Goal: Task Accomplishment & Management: Manage account settings

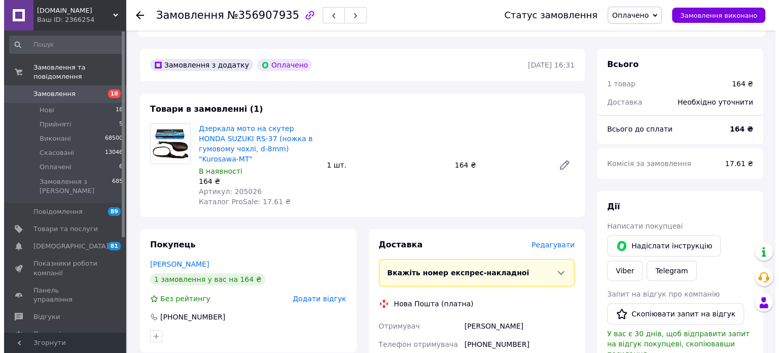
scroll to position [355, 0]
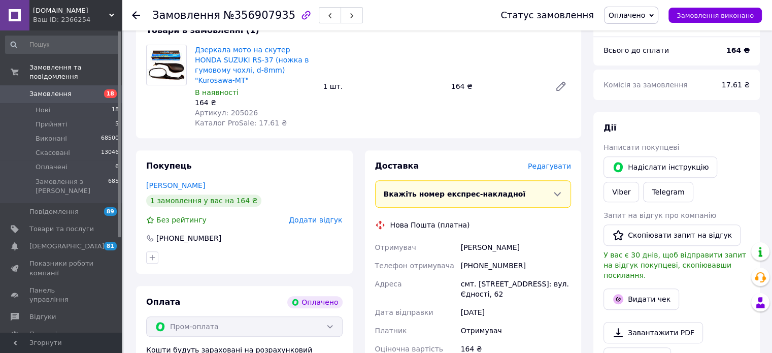
click at [546, 162] on span "Редагувати" at bounding box center [549, 166] width 43 height 8
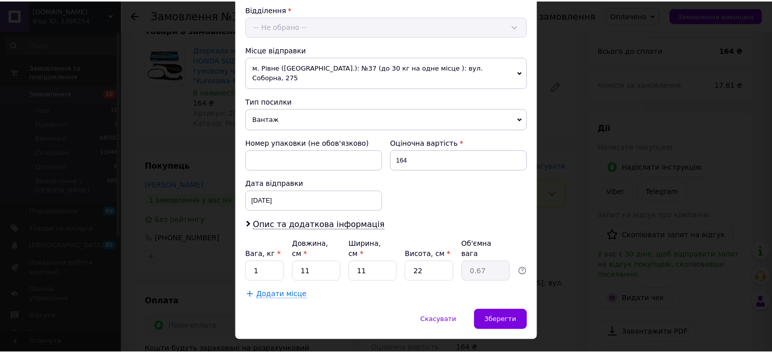
scroll to position [318, 0]
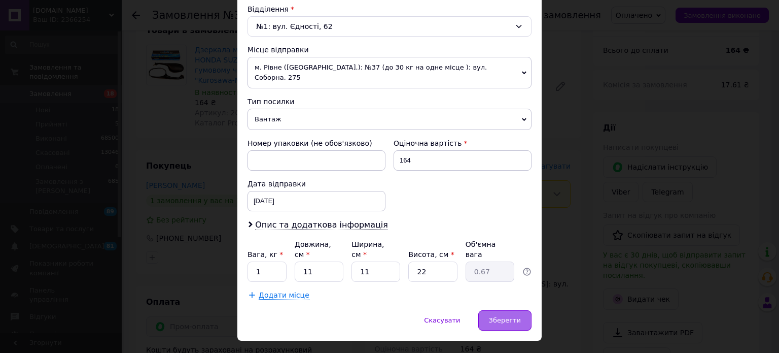
click at [499, 316] on span "Зберегти" at bounding box center [505, 320] width 32 height 8
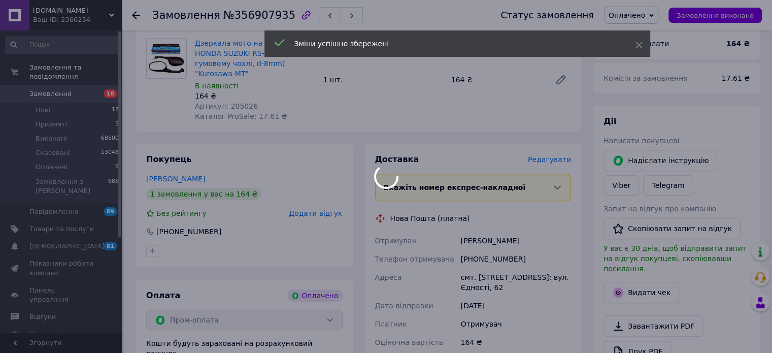
scroll to position [647, 0]
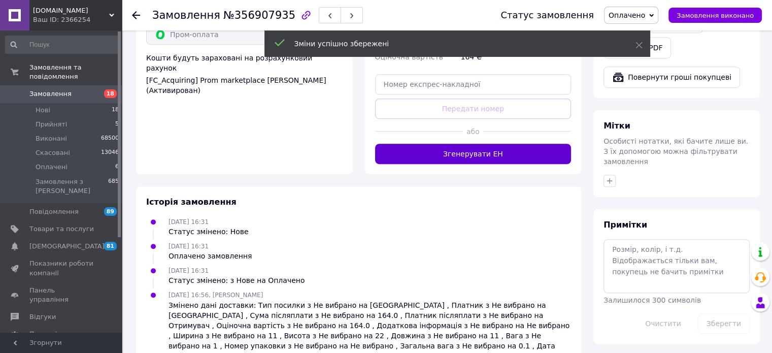
click at [479, 144] on button "Згенерувати ЕН" at bounding box center [473, 154] width 196 height 20
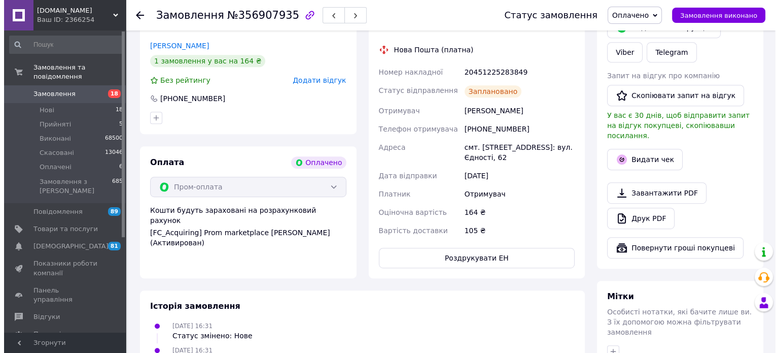
scroll to position [393, 0]
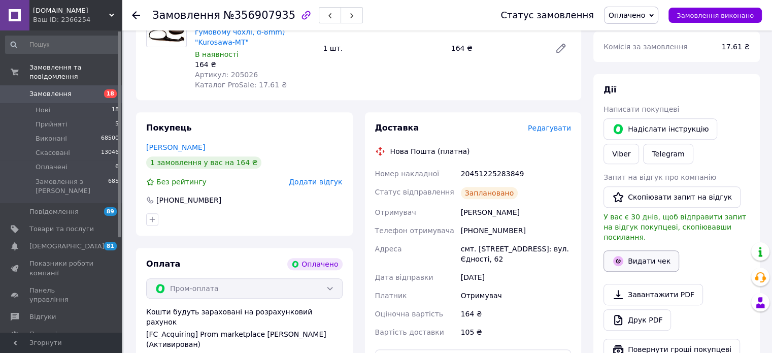
click at [631, 254] on button "Видати чек" at bounding box center [641, 260] width 76 height 21
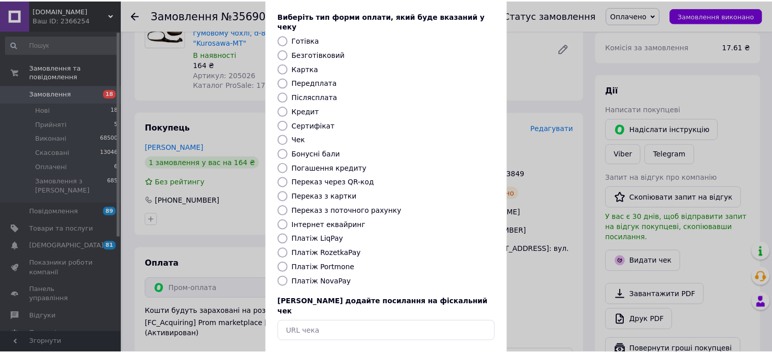
scroll to position [83, 0]
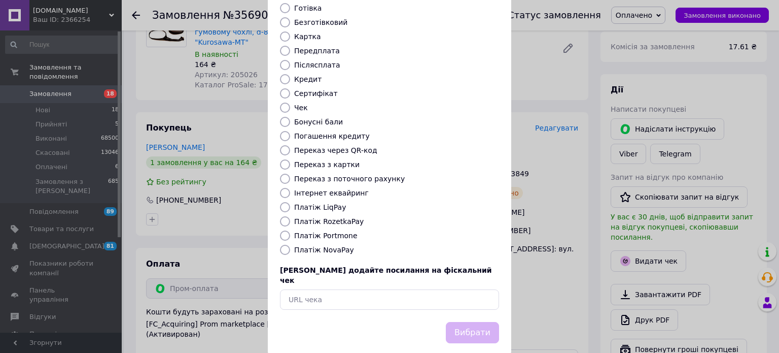
click at [323, 217] on label "Платіж RozetkaPay" at bounding box center [329, 221] width 70 height 8
click at [290, 216] on input "Платіж RozetkaPay" at bounding box center [285, 221] width 10 height 10
radio input "true"
click at [467, 322] on button "Вибрати" at bounding box center [472, 333] width 53 height 22
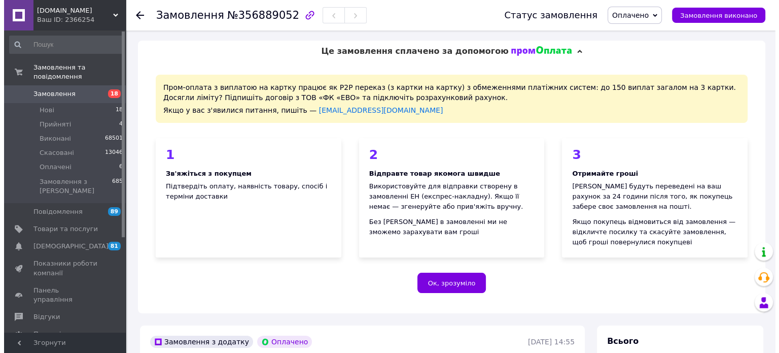
scroll to position [254, 0]
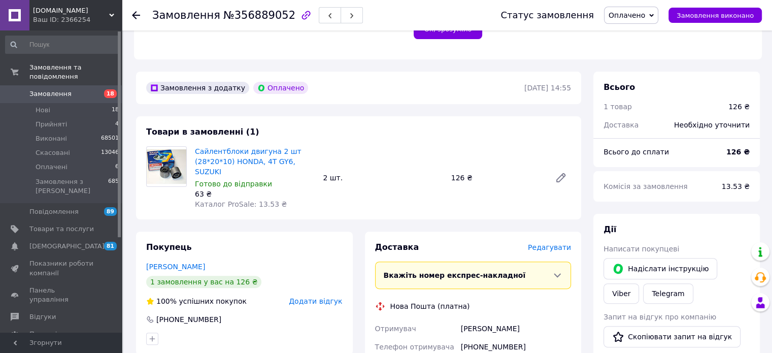
click at [560, 243] on span "Редагувати" at bounding box center [549, 247] width 43 height 8
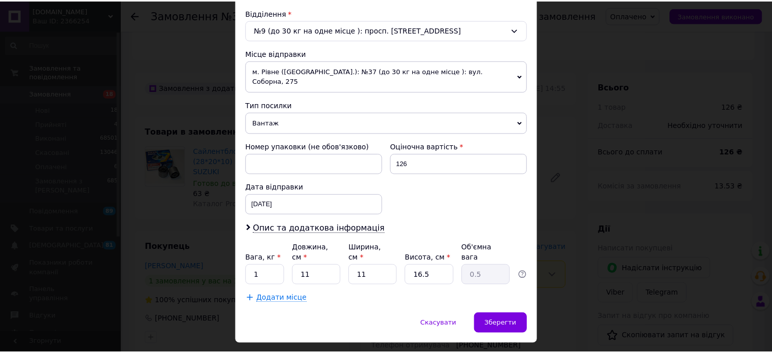
scroll to position [318, 0]
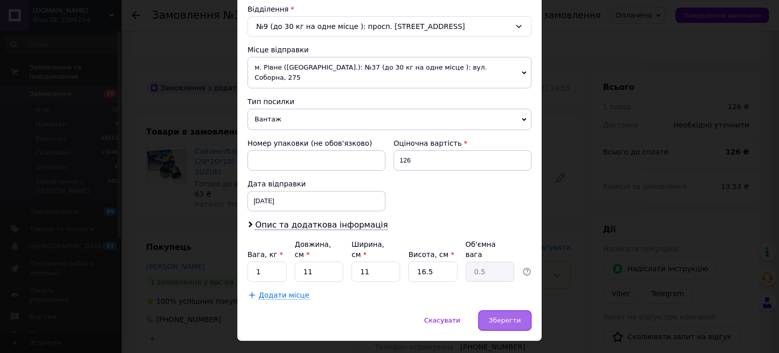
click at [513, 316] on span "Зберегти" at bounding box center [505, 320] width 32 height 8
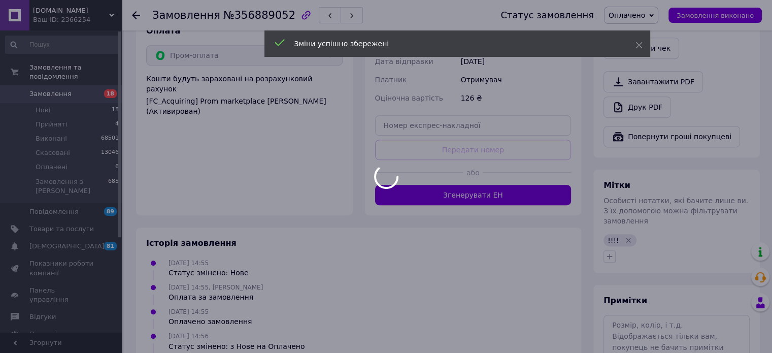
scroll to position [609, 0]
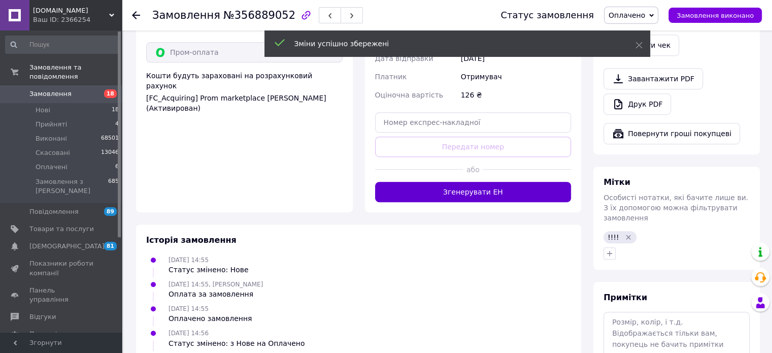
click at [489, 182] on button "Згенерувати ЕН" at bounding box center [473, 192] width 196 height 20
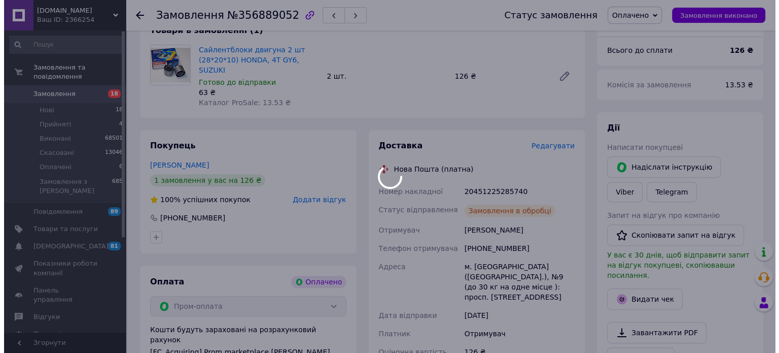
scroll to position [406, 0]
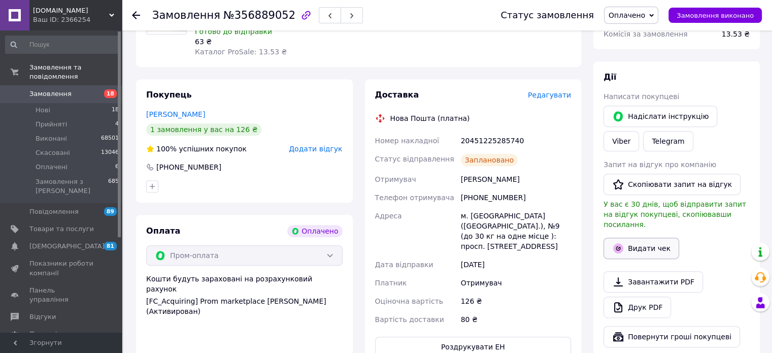
click at [641, 237] on button "Видати чек" at bounding box center [641, 247] width 76 height 21
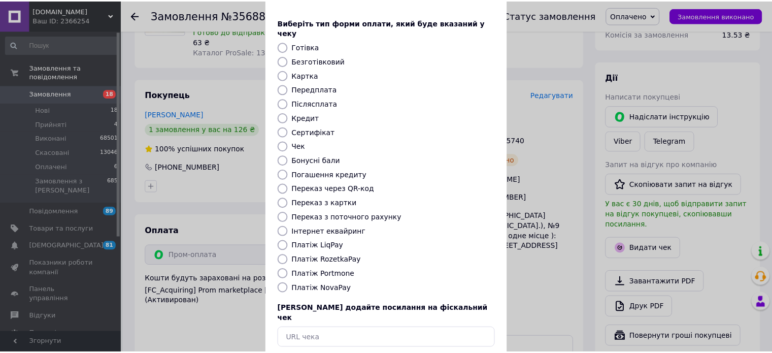
scroll to position [83, 0]
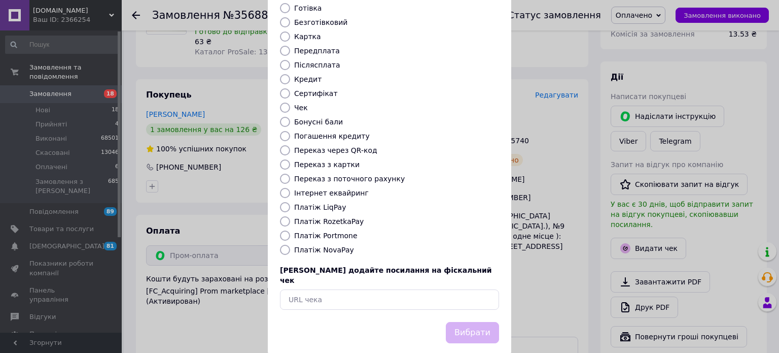
click at [312, 246] on label "Платіж NovaPay" at bounding box center [324, 250] width 60 height 8
click at [290, 245] on input "Платіж NovaPay" at bounding box center [285, 250] width 10 height 10
radio input "true"
click at [482, 322] on button "Вибрати" at bounding box center [472, 333] width 53 height 22
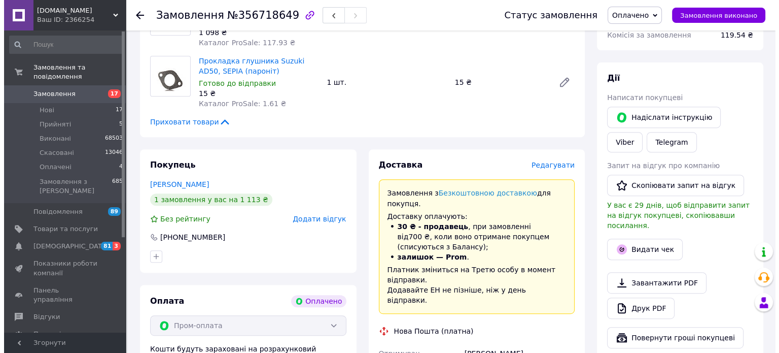
scroll to position [406, 0]
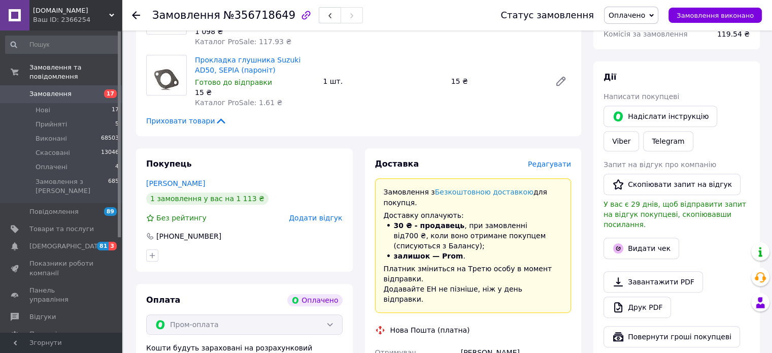
click at [542, 162] on span "Редагувати" at bounding box center [549, 164] width 43 height 8
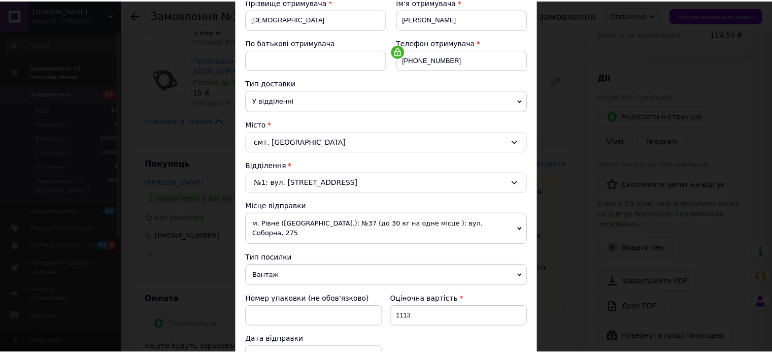
scroll to position [318, 0]
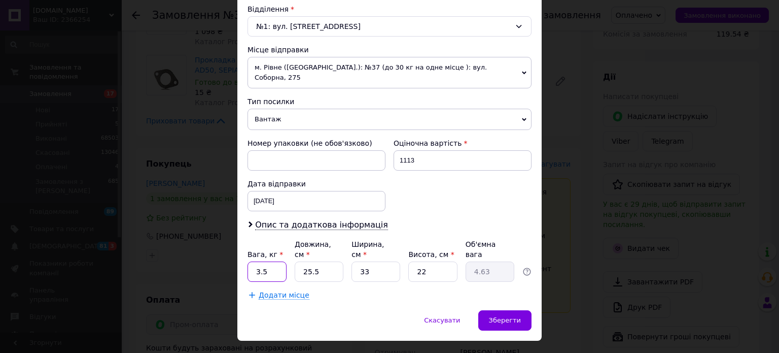
click at [275, 261] on input "3.5" at bounding box center [267, 271] width 39 height 20
type input "2"
click at [374, 261] on input "33" at bounding box center [376, 271] width 49 height 20
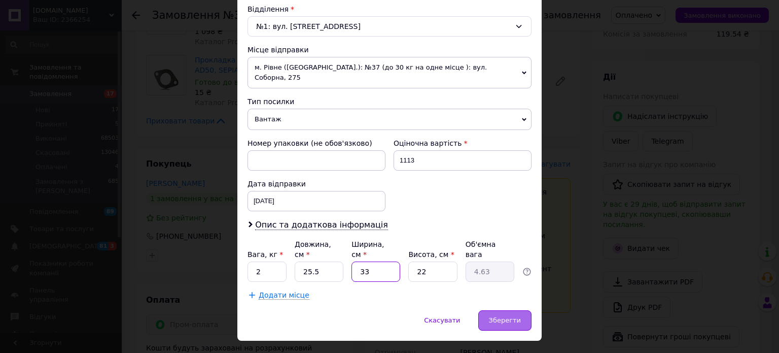
type input "1"
type input "0.14"
type input "11"
type input "1.54"
type input "11"
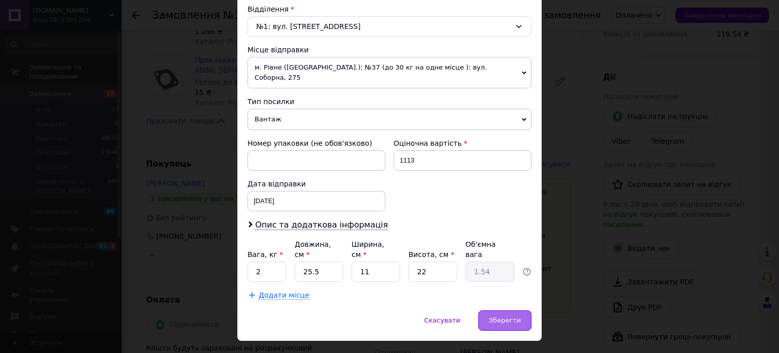
click at [508, 316] on span "Зберегти" at bounding box center [505, 320] width 32 height 8
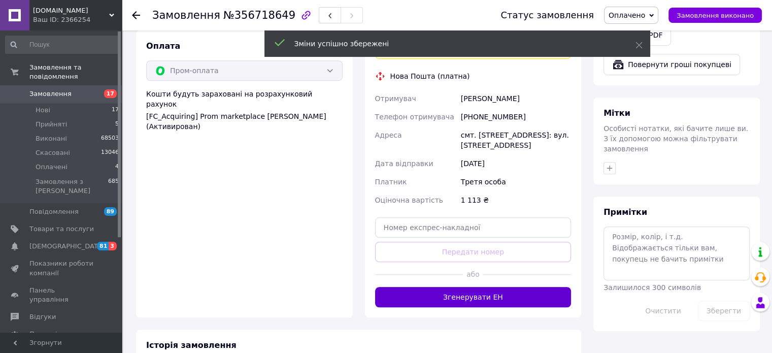
click at [500, 287] on button "Згенерувати ЕН" at bounding box center [473, 297] width 196 height 20
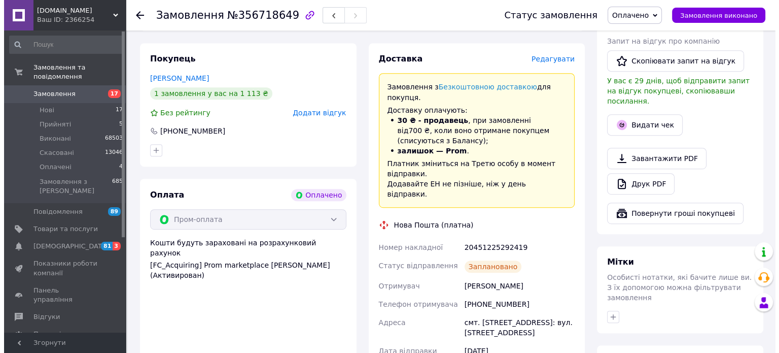
scroll to position [507, 0]
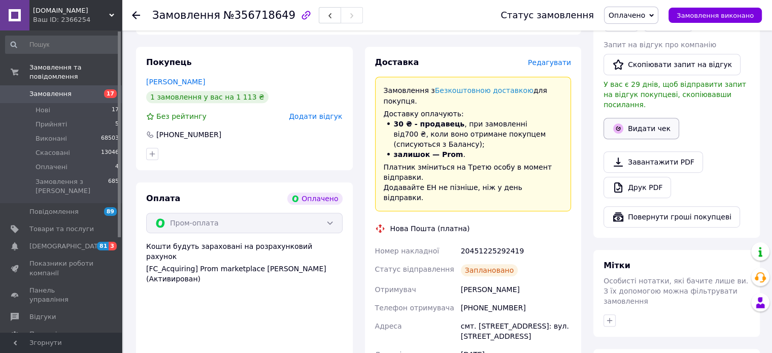
click at [666, 118] on button "Видати чек" at bounding box center [641, 128] width 76 height 21
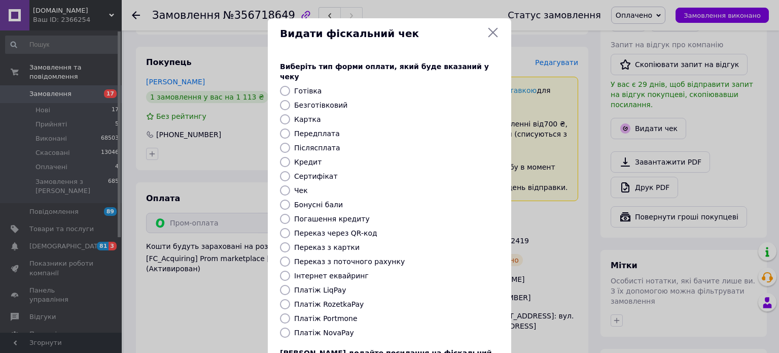
click at [319, 300] on label "Платіж RozetkaPay" at bounding box center [329, 304] width 70 height 8
click at [290, 299] on input "Платіж RozetkaPay" at bounding box center [285, 304] width 10 height 10
radio input "true"
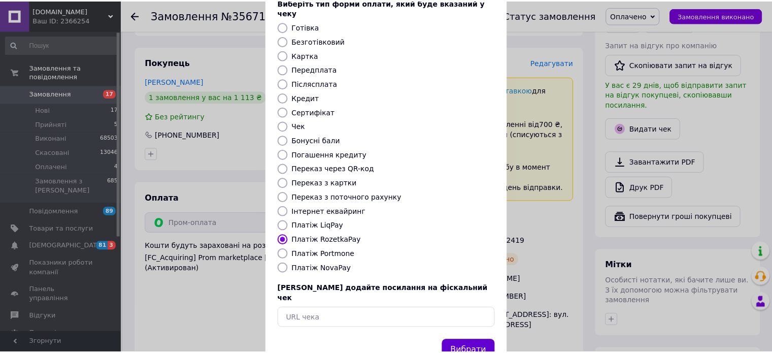
scroll to position [83, 0]
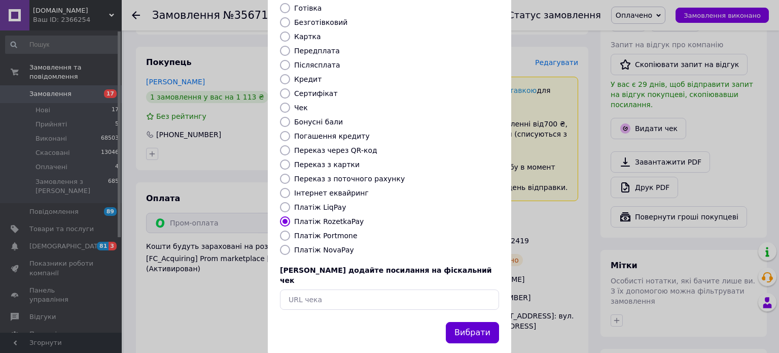
click at [466, 322] on button "Вибрати" at bounding box center [472, 333] width 53 height 22
